Goal: Task Accomplishment & Management: Use online tool/utility

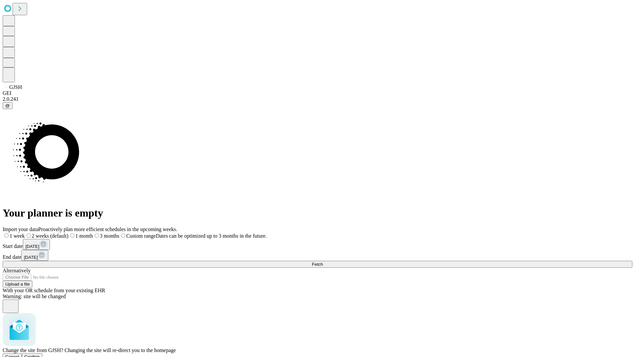
click at [40, 355] on span "Confirm" at bounding box center [32, 357] width 16 height 5
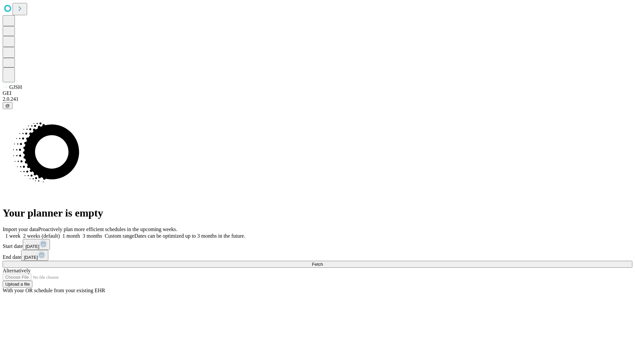
click at [80, 233] on label "1 month" at bounding box center [70, 236] width 20 height 6
click at [323, 262] on span "Fetch" at bounding box center [317, 264] width 11 height 5
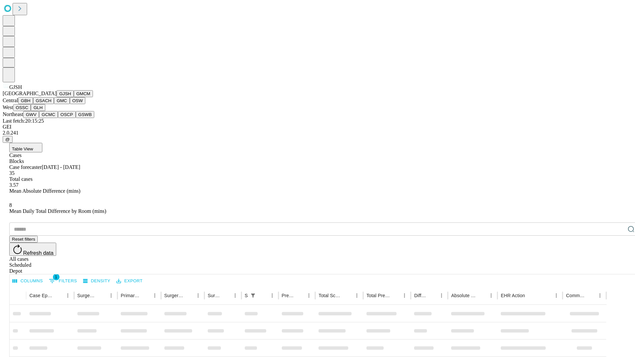
click at [74, 97] on button "GMCM" at bounding box center [83, 93] width 19 height 7
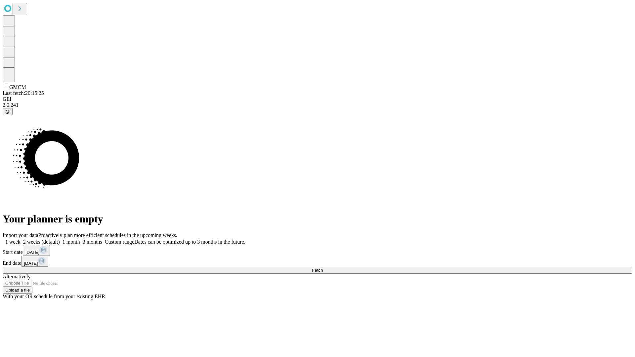
click at [80, 239] on label "1 month" at bounding box center [70, 242] width 20 height 6
click at [323, 268] on span "Fetch" at bounding box center [317, 270] width 11 height 5
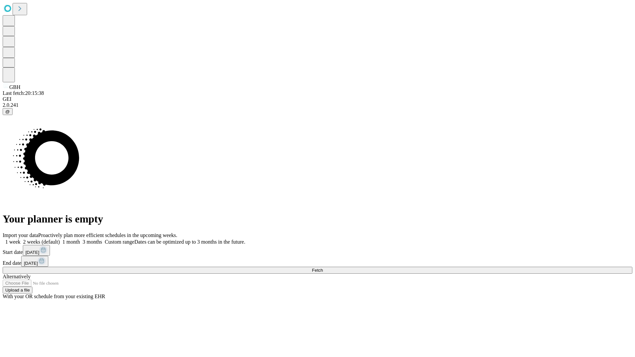
click at [80, 239] on label "1 month" at bounding box center [70, 242] width 20 height 6
click at [323, 268] on span "Fetch" at bounding box center [317, 270] width 11 height 5
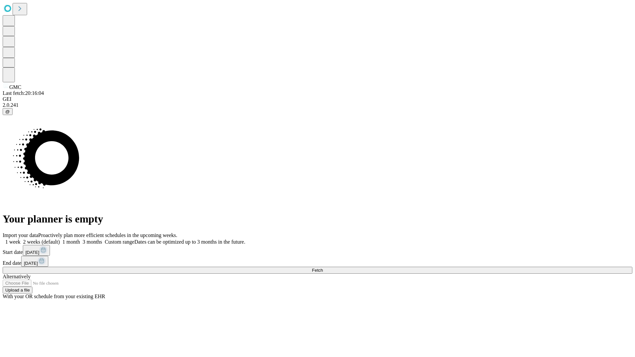
click at [80, 239] on label "1 month" at bounding box center [70, 242] width 20 height 6
click at [323, 268] on span "Fetch" at bounding box center [317, 270] width 11 height 5
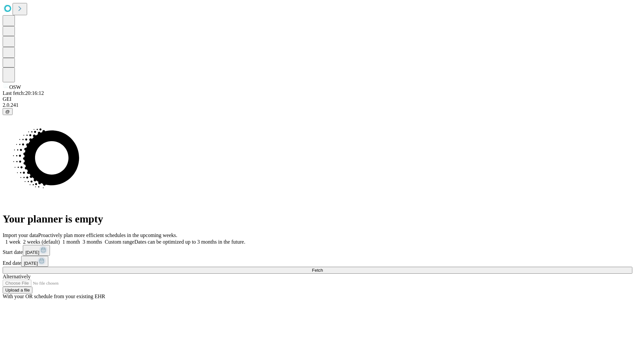
click at [80, 239] on label "1 month" at bounding box center [70, 242] width 20 height 6
click at [323, 268] on span "Fetch" at bounding box center [317, 270] width 11 height 5
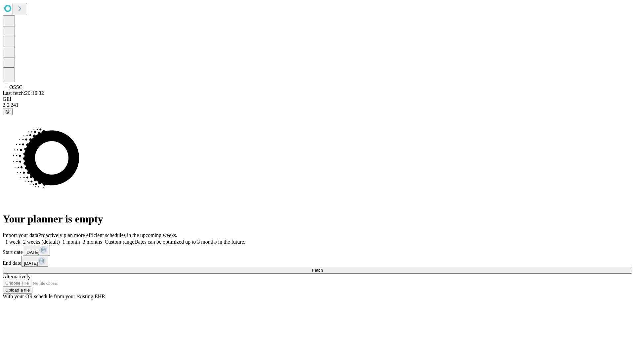
click at [323, 268] on span "Fetch" at bounding box center [317, 270] width 11 height 5
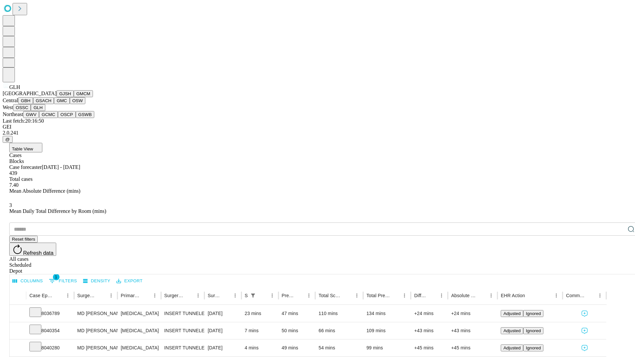
click at [39, 118] on button "GWV" at bounding box center [31, 114] width 16 height 7
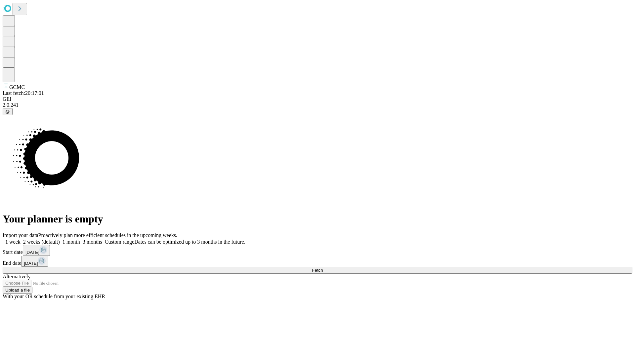
click at [323, 268] on span "Fetch" at bounding box center [317, 270] width 11 height 5
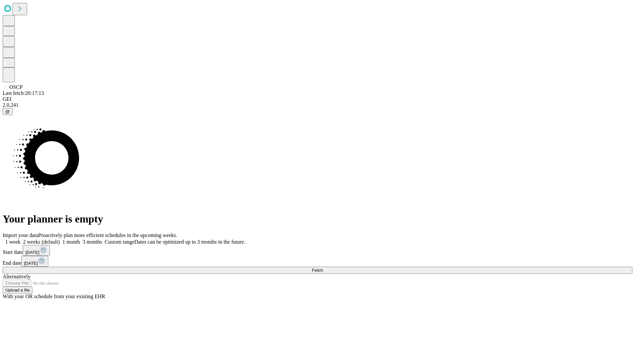
click at [80, 239] on label "1 month" at bounding box center [70, 242] width 20 height 6
click at [323, 268] on span "Fetch" at bounding box center [317, 270] width 11 height 5
